Goal: Information Seeking & Learning: Learn about a topic

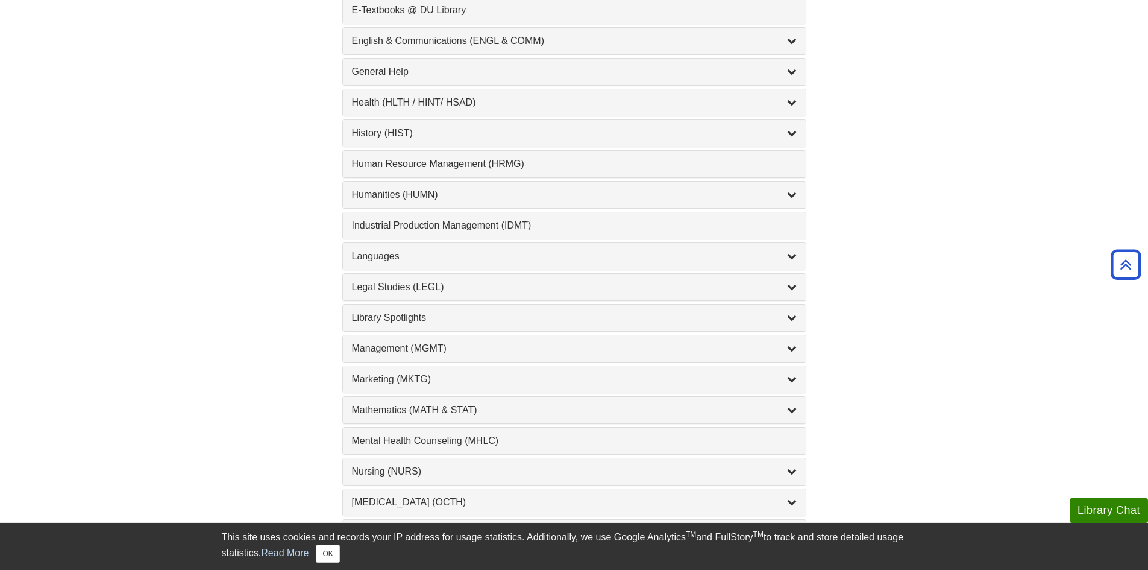
scroll to position [784, 0]
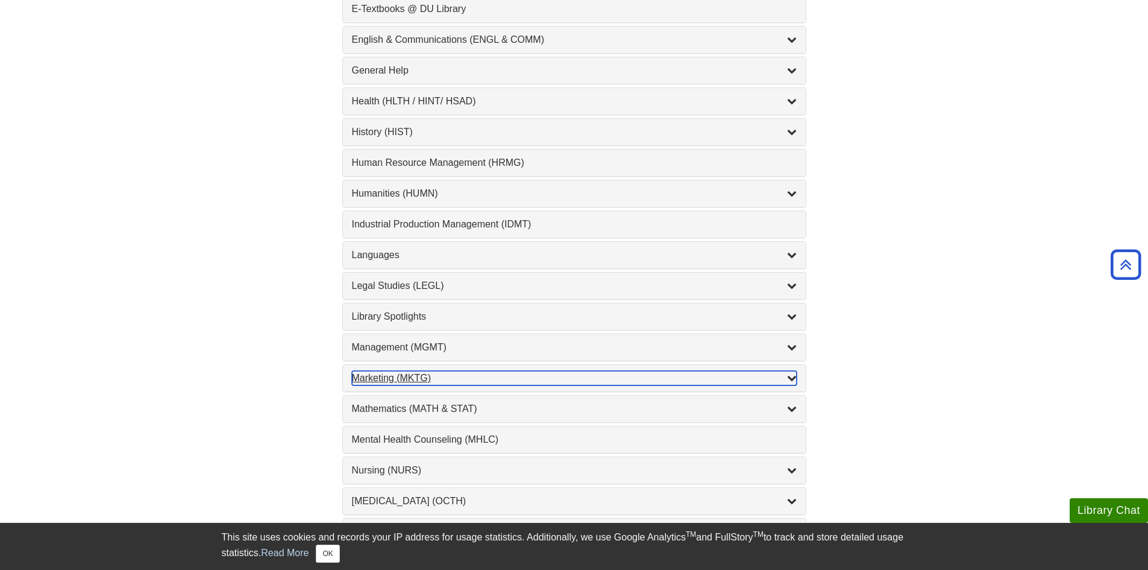
click at [794, 375] on icon "List of Subjects" at bounding box center [792, 378] width 10 height 10
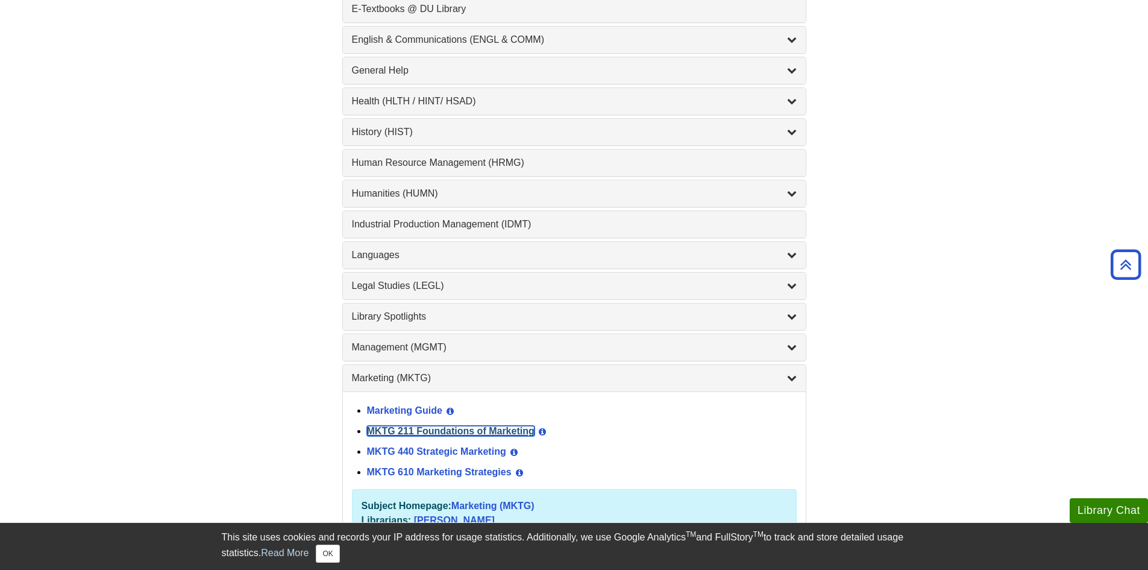
click at [420, 433] on link "MKTG 211 Foundations of Marketing" at bounding box center [451, 431] width 168 height 10
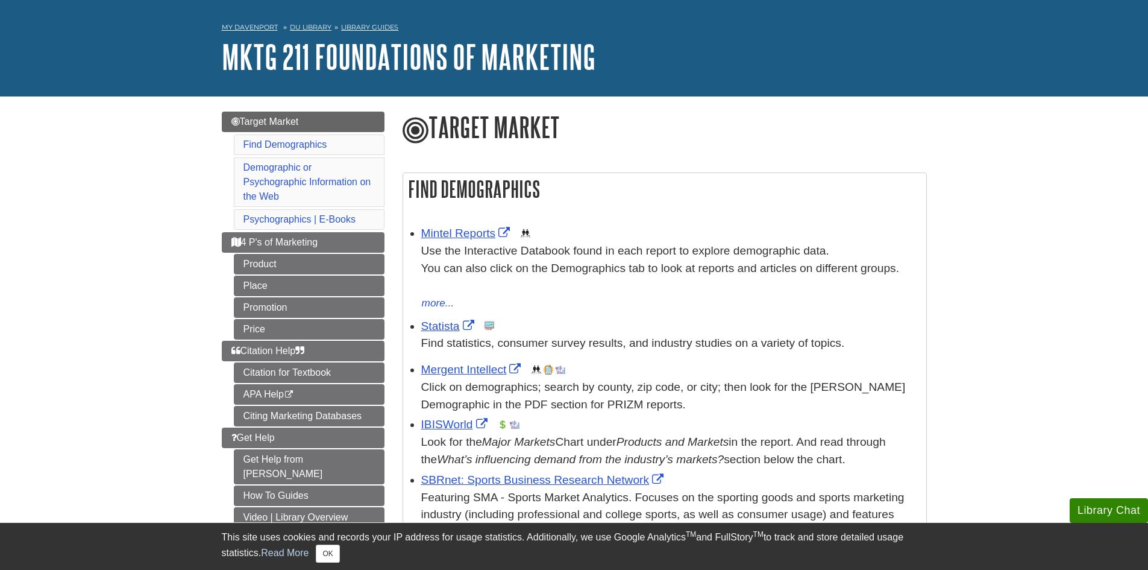
scroll to position [60, 0]
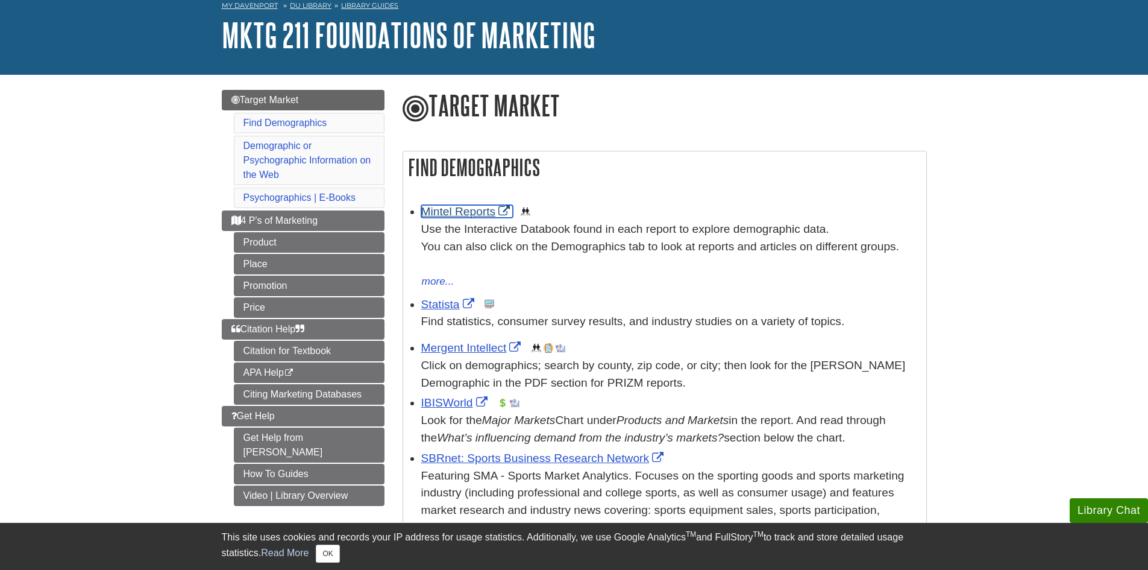
click at [454, 207] on link "Mintel Reports" at bounding box center [467, 211] width 92 height 13
click at [444, 304] on link "Statista" at bounding box center [449, 304] width 56 height 13
click at [454, 408] on link "IBISWorld" at bounding box center [455, 402] width 69 height 13
click at [289, 332] on span "Citation Help" at bounding box center [268, 329] width 74 height 10
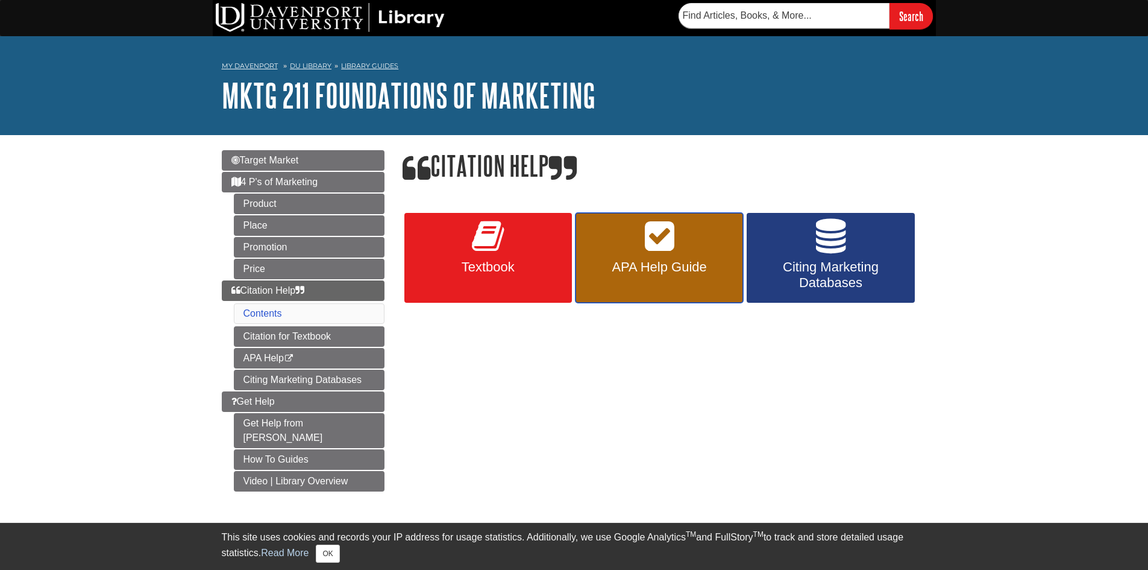
click at [678, 263] on span "APA Help Guide" at bounding box center [659, 267] width 149 height 16
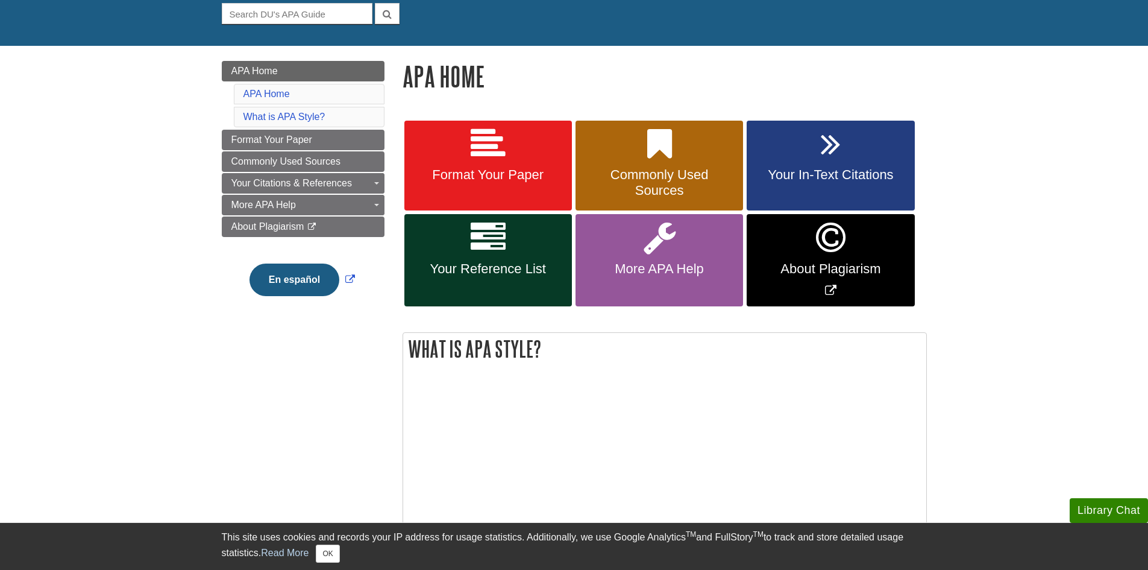
scroll to position [121, 0]
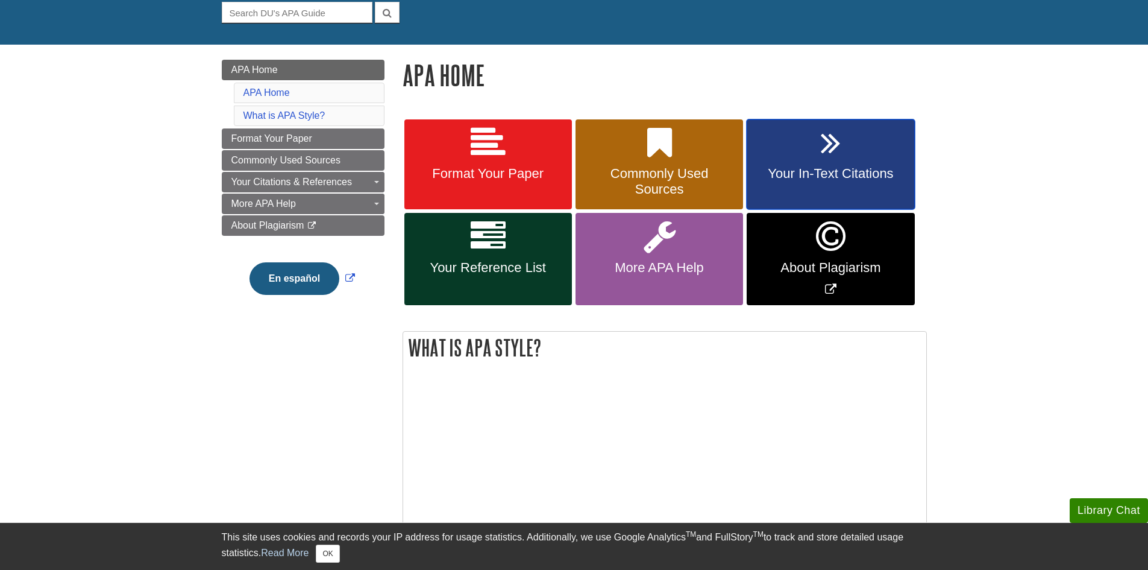
click at [805, 176] on span "Your In-Text Citations" at bounding box center [830, 174] width 149 height 16
click at [532, 267] on span "Your Reference List" at bounding box center [487, 268] width 149 height 16
click at [717, 148] on link "Commonly Used Sources" at bounding box center [660, 164] width 168 height 90
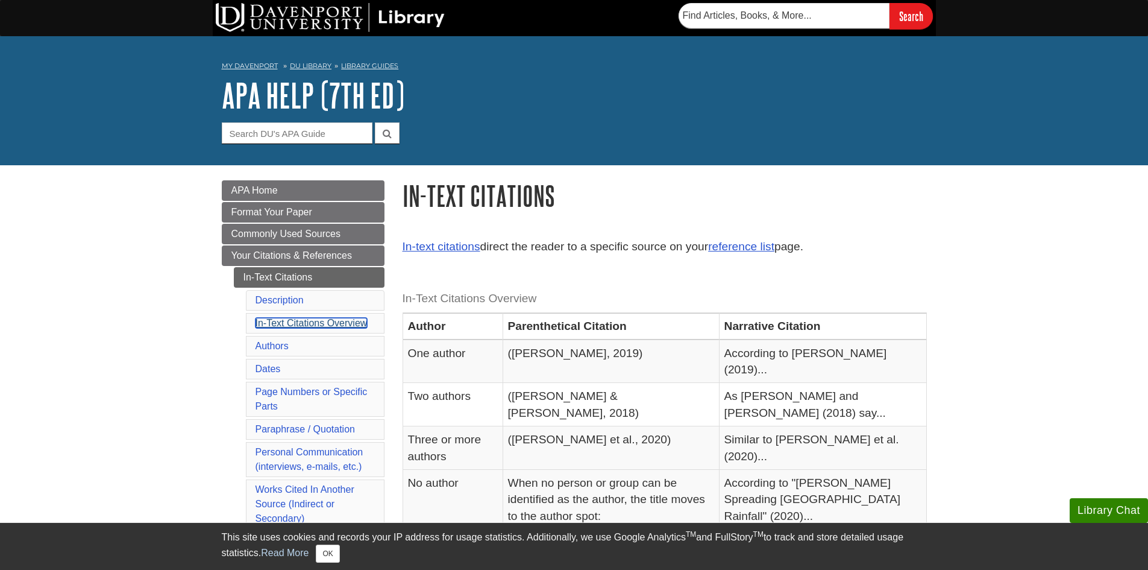
click at [325, 325] on link "In-Text Citations Overview" at bounding box center [312, 323] width 112 height 10
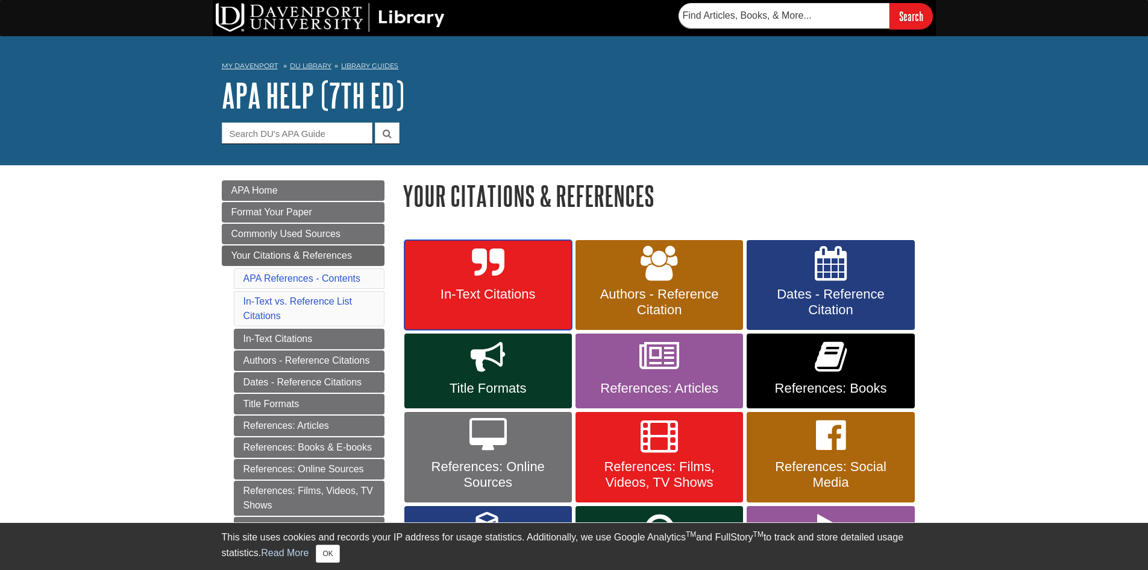
click at [508, 281] on link "In-Text Citations" at bounding box center [488, 285] width 168 height 90
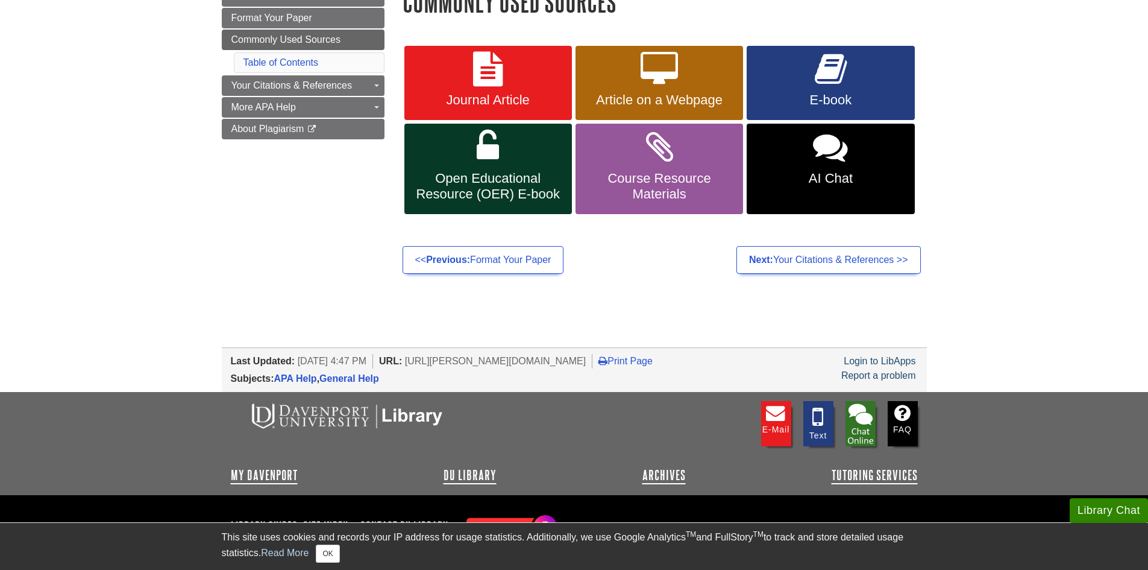
scroll to position [230, 0]
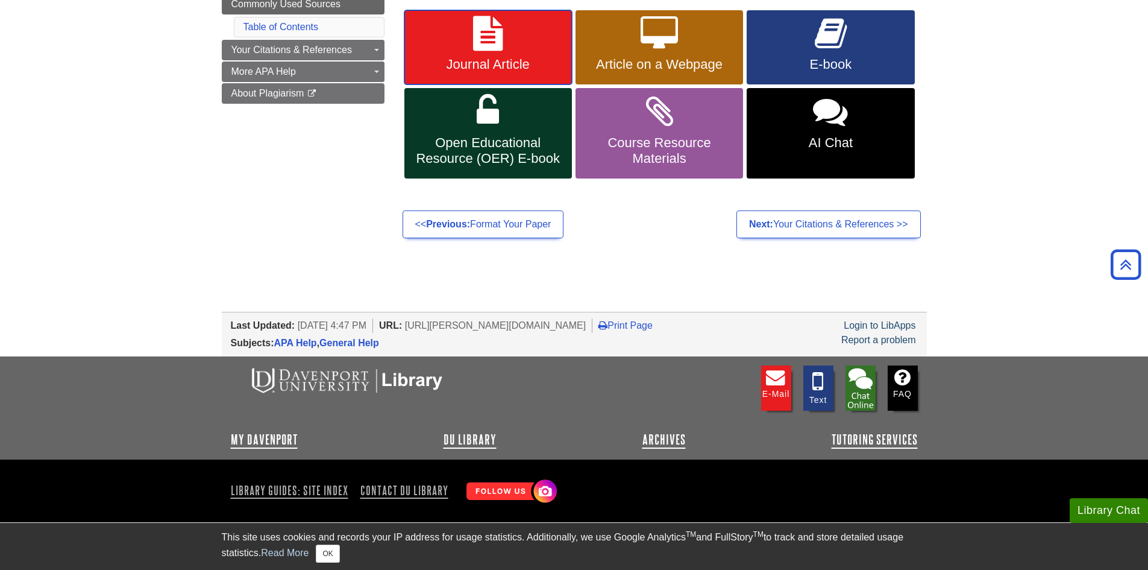
click at [512, 53] on link "Journal Article" at bounding box center [488, 47] width 168 height 75
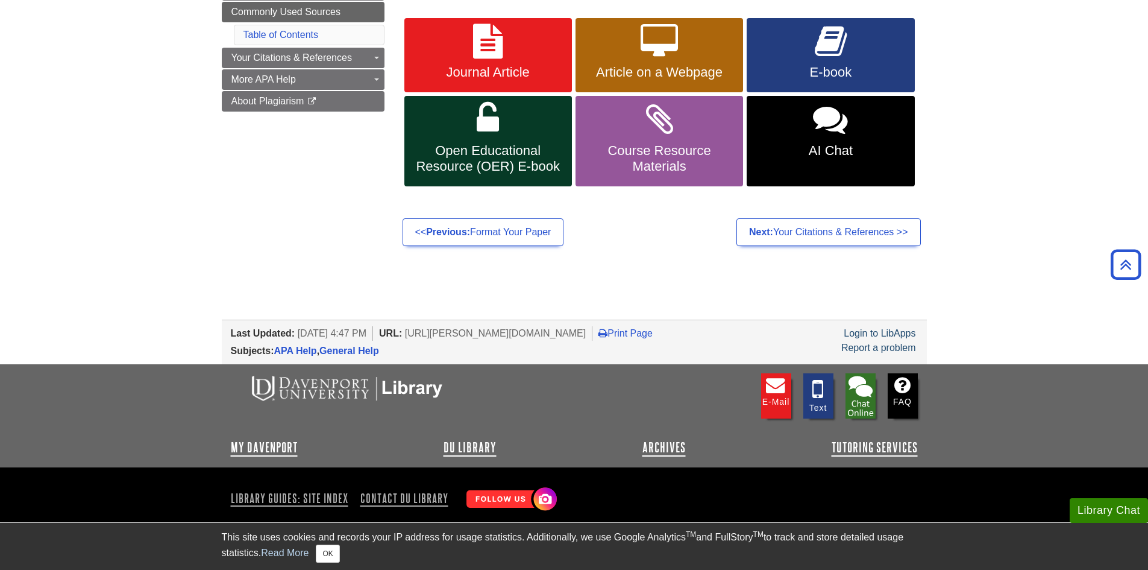
scroll to position [0, 0]
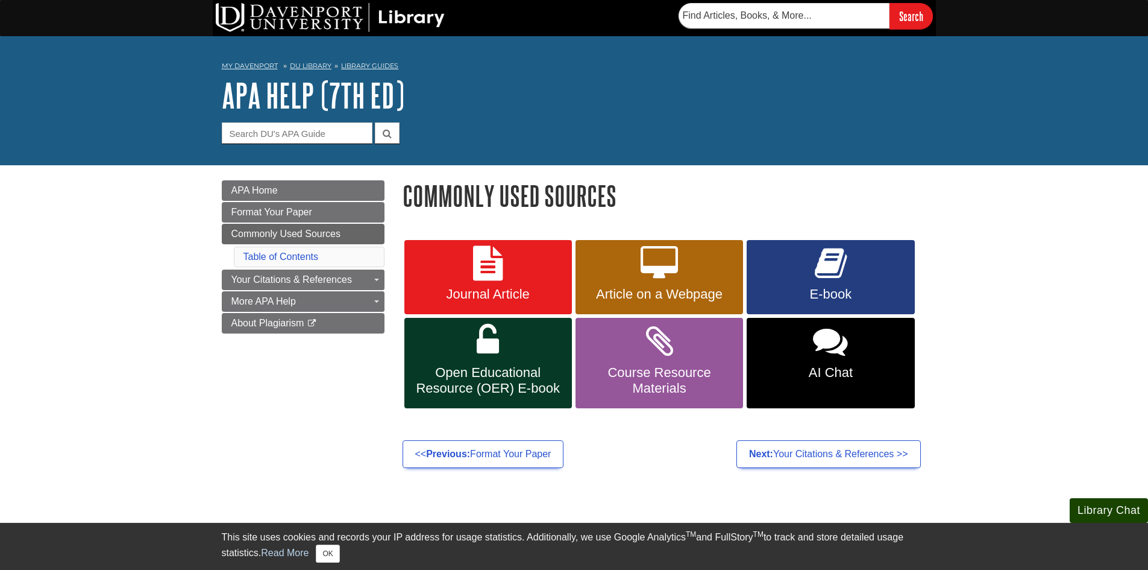
click at [1095, 514] on button "Library Chat" at bounding box center [1109, 510] width 78 height 25
click at [843, 14] on input "text" at bounding box center [784, 15] width 211 height 25
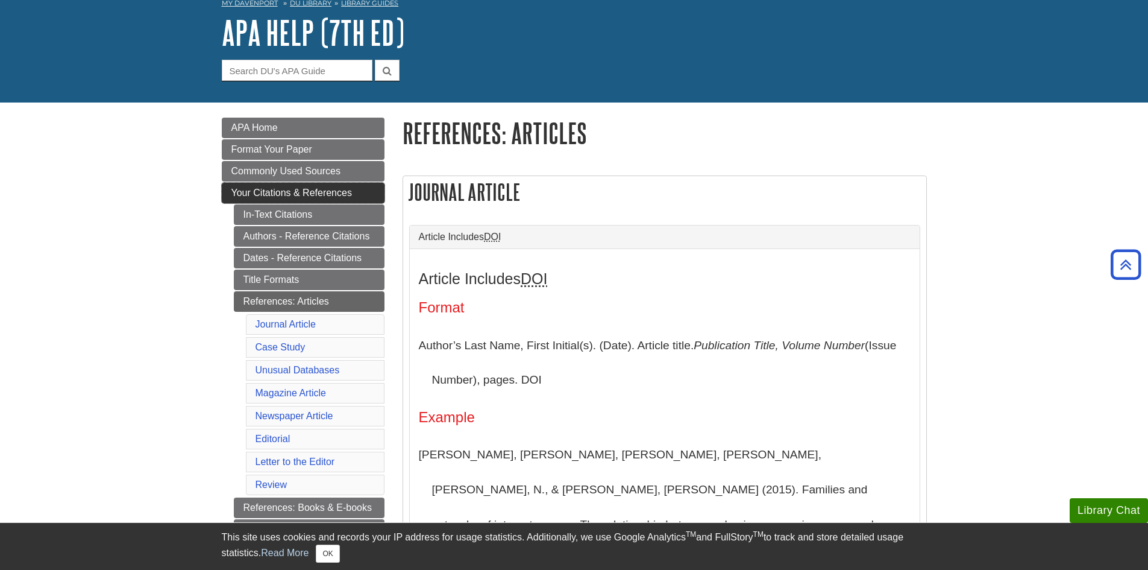
scroll to position [57, 0]
